Goal: Transaction & Acquisition: Obtain resource

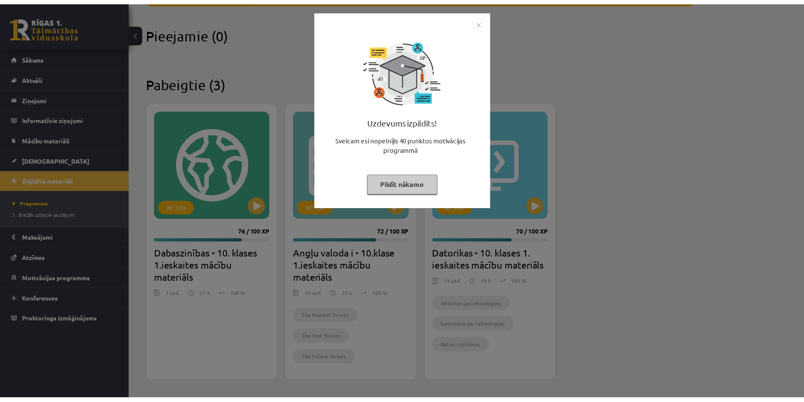
scroll to position [189, 0]
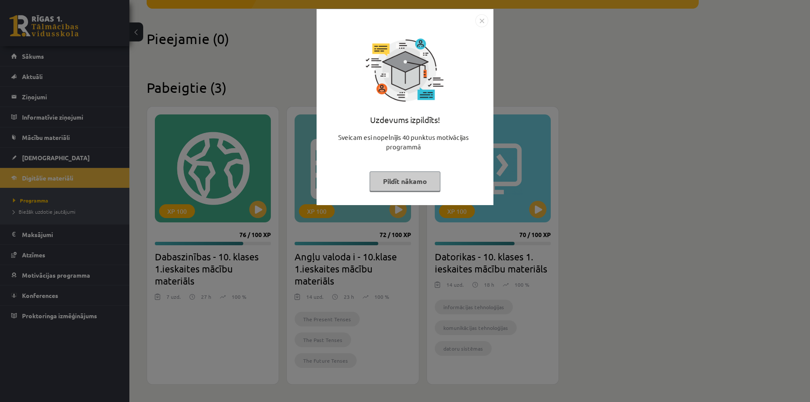
click at [416, 180] on button "Pildīt nākamo" at bounding box center [405, 181] width 71 height 20
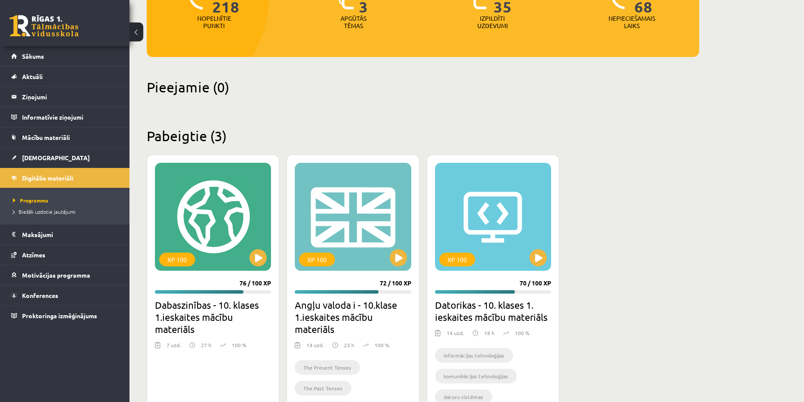
scroll to position [0, 0]
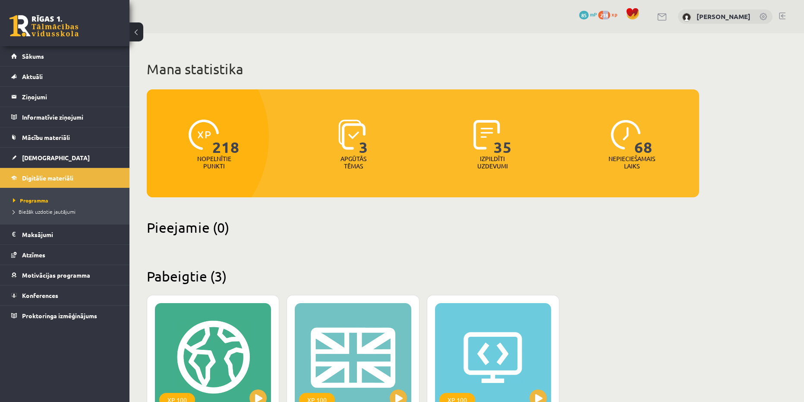
drag, startPoint x: 603, startPoint y: 13, endPoint x: 610, endPoint y: 19, distance: 8.6
click at [612, 48] on div "Mana statistika 218 Nopelnītie punkti 3 Apgūtās tēmas 35 Izpildīti uzdevumi 68 …" at bounding box center [422, 311] width 587 height 557
click at [59, 226] on legend "Maksājumi 0" at bounding box center [70, 234] width 97 height 20
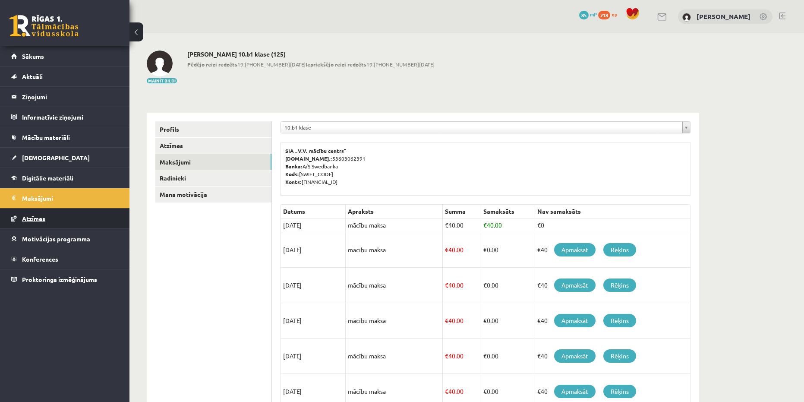
click at [61, 221] on link "Atzīmes" at bounding box center [64, 218] width 107 height 20
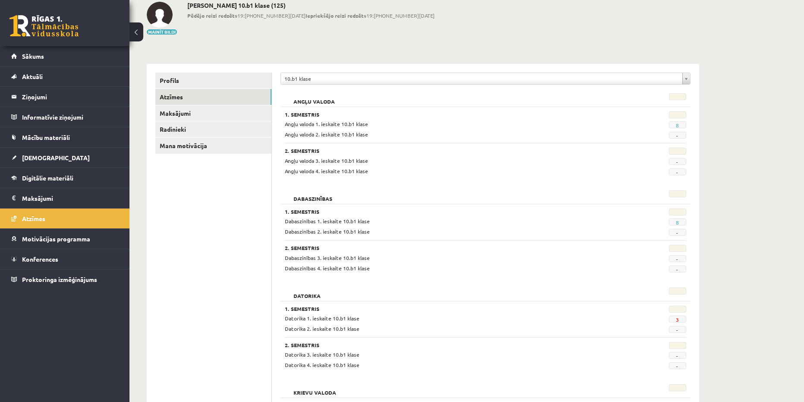
scroll to position [41, 0]
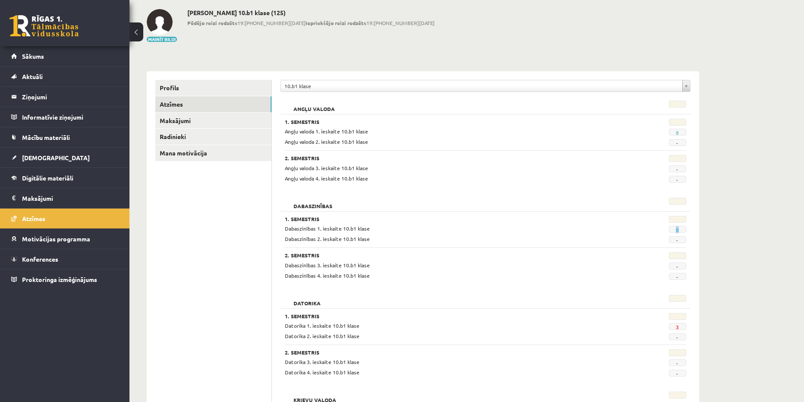
drag, startPoint x: 673, startPoint y: 233, endPoint x: 682, endPoint y: 230, distance: 8.9
click at [682, 230] on span "8" at bounding box center [677, 229] width 17 height 7
click at [682, 232] on span "8" at bounding box center [677, 229] width 17 height 7
drag, startPoint x: 680, startPoint y: 129, endPoint x: 710, endPoint y: 149, distance: 36.3
click at [689, 132] on div "8" at bounding box center [657, 131] width 69 height 8
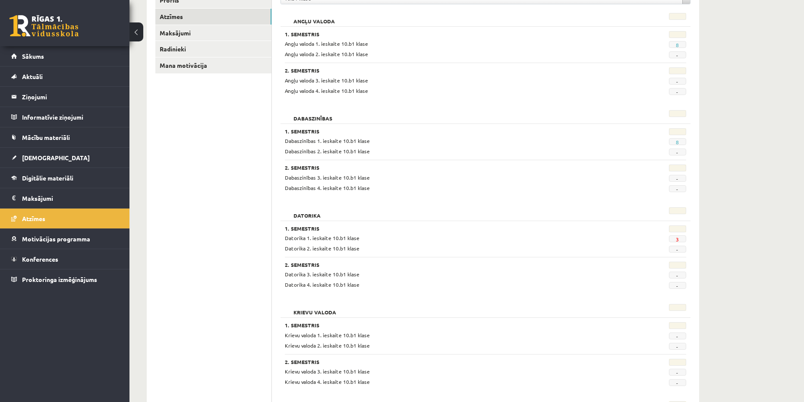
scroll to position [171, 0]
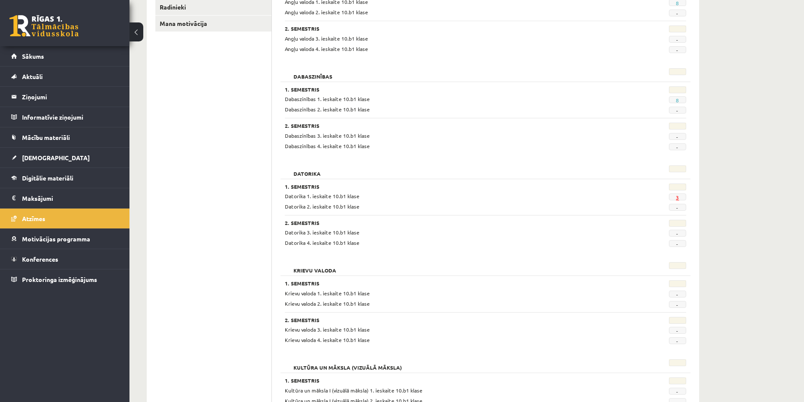
click at [677, 198] on link "3" at bounding box center [677, 197] width 3 height 7
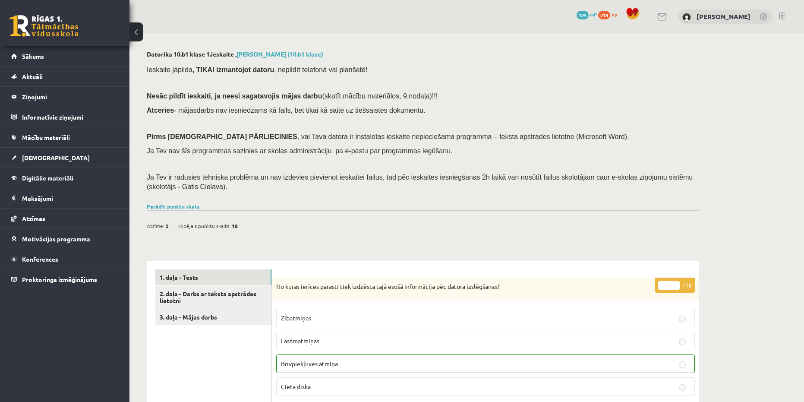
click at [73, 18] on link at bounding box center [43, 26] width 69 height 22
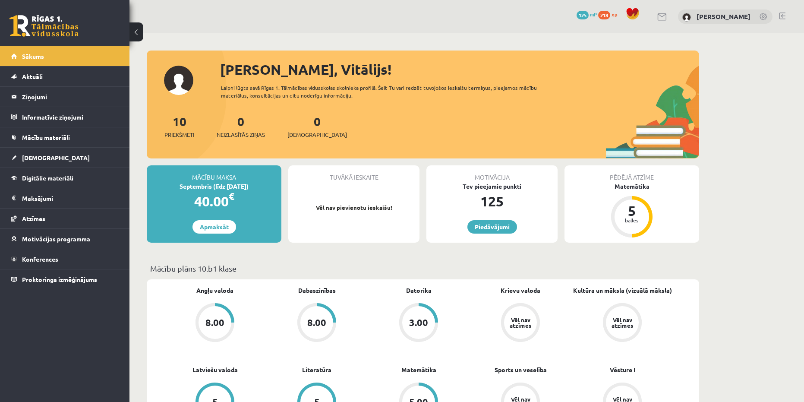
click at [59, 28] on link at bounding box center [43, 26] width 69 height 22
click at [502, 224] on link "Piedāvājumi" at bounding box center [492, 226] width 50 height 13
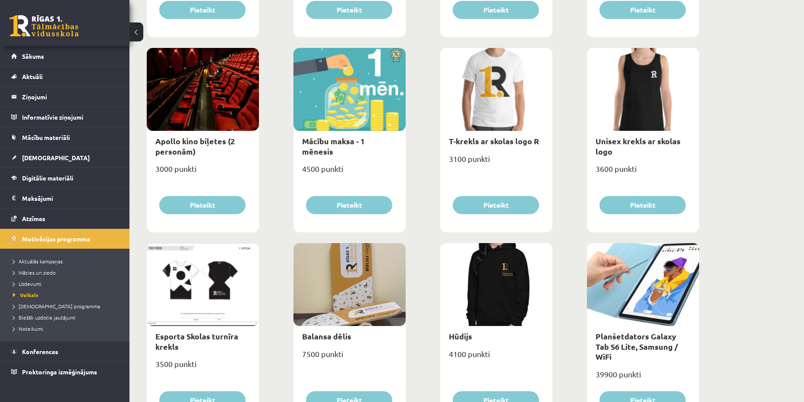
scroll to position [320, 0]
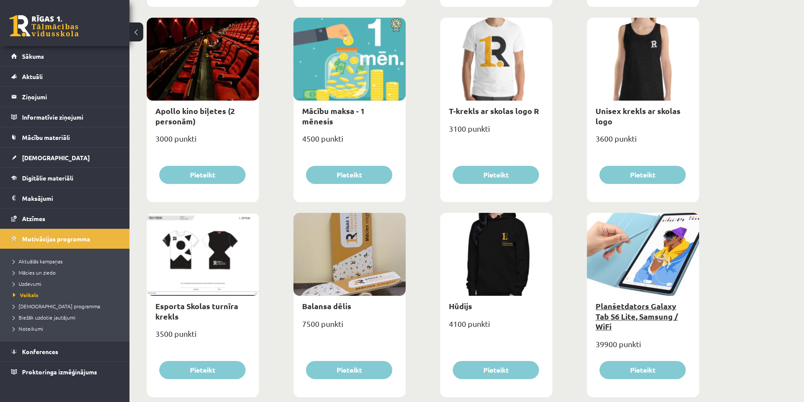
click at [670, 307] on link "Planšetdators Galaxy Tab S6 Lite, Samsung / WiFi" at bounding box center [636, 316] width 82 height 30
type input "*"
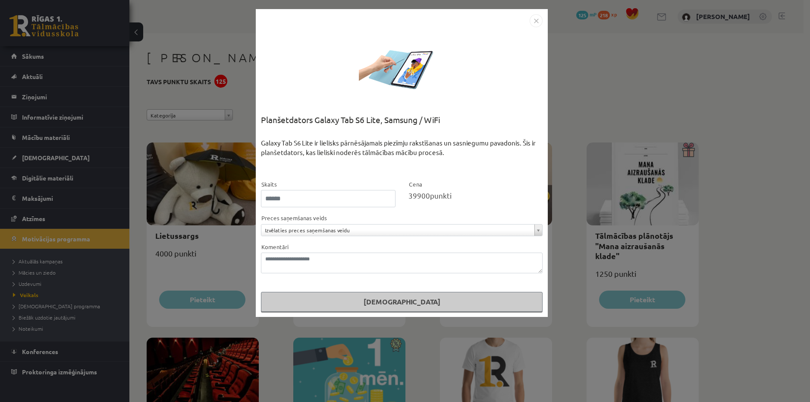
click at [534, 20] on img "Close" at bounding box center [536, 20] width 13 height 13
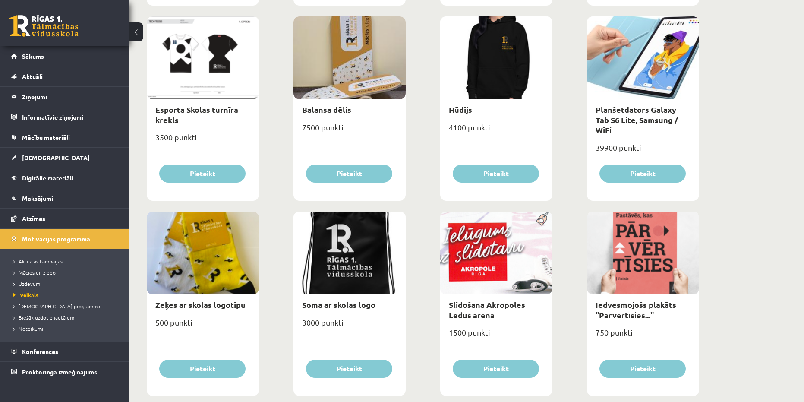
scroll to position [518, 0]
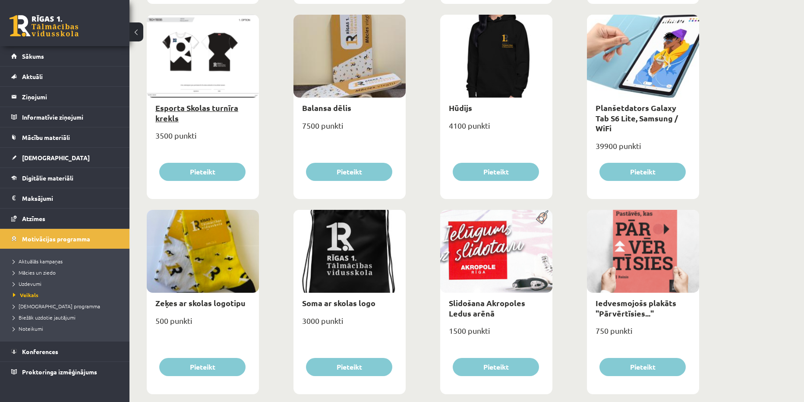
click at [227, 109] on link "Esporta Skolas turnīra krekls" at bounding box center [196, 113] width 83 height 20
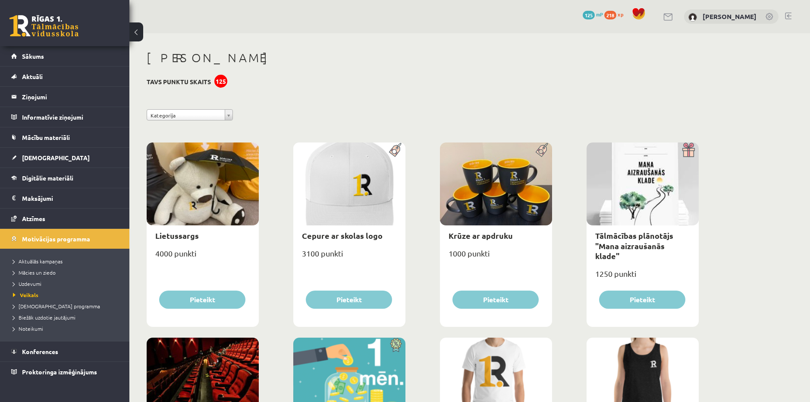
select select "*"
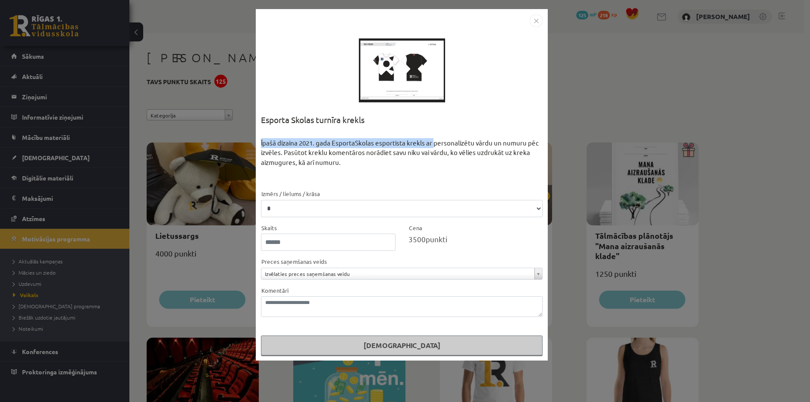
drag, startPoint x: 266, startPoint y: 144, endPoint x: 433, endPoint y: 143, distance: 167.4
click at [433, 143] on div "**********" at bounding box center [402, 184] width 292 height 351
click at [435, 143] on div "Īpašā dizaina 2021. gada EsportaSkolas esportista krekls ar personalizētu vārdu…" at bounding box center [402, 163] width 282 height 51
click at [539, 18] on img "Close" at bounding box center [536, 20] width 13 height 13
